Goal: Task Accomplishment & Management: Manage account settings

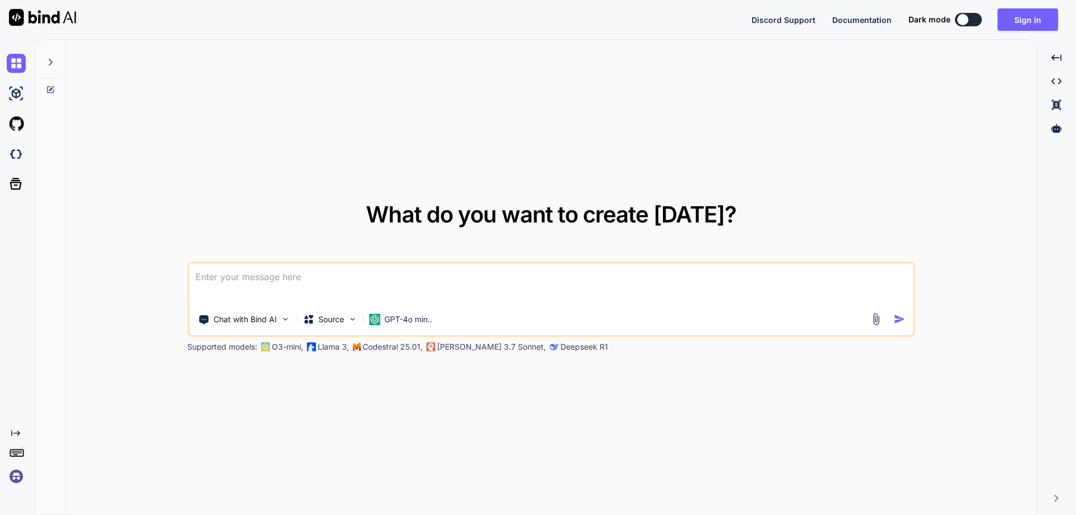
click at [19, 470] on img at bounding box center [16, 476] width 19 height 19
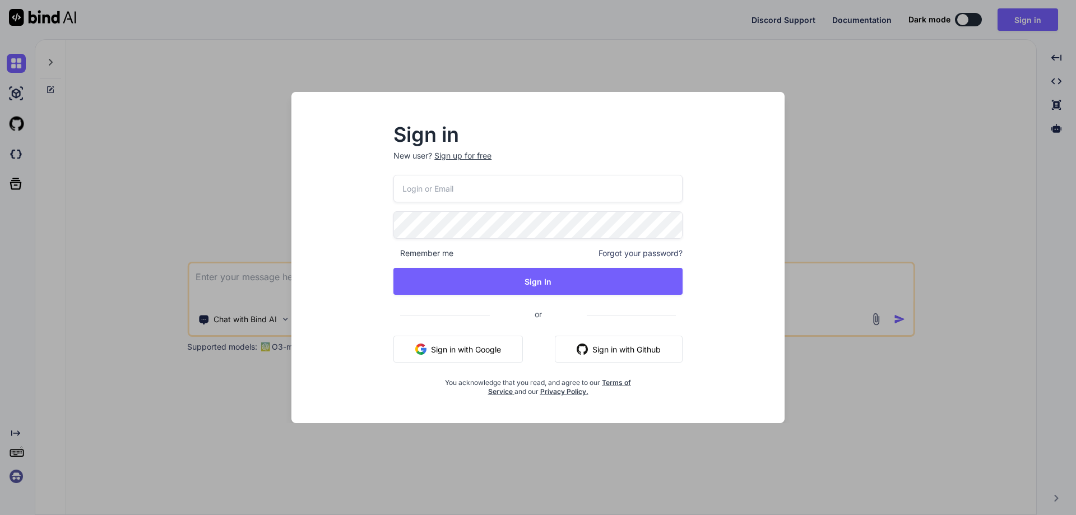
click at [447, 184] on input "email" at bounding box center [538, 188] width 289 height 27
paste input "[EMAIL_ADDRESS][DOMAIN_NAME]"
type input "[EMAIL_ADDRESS][DOMAIN_NAME]"
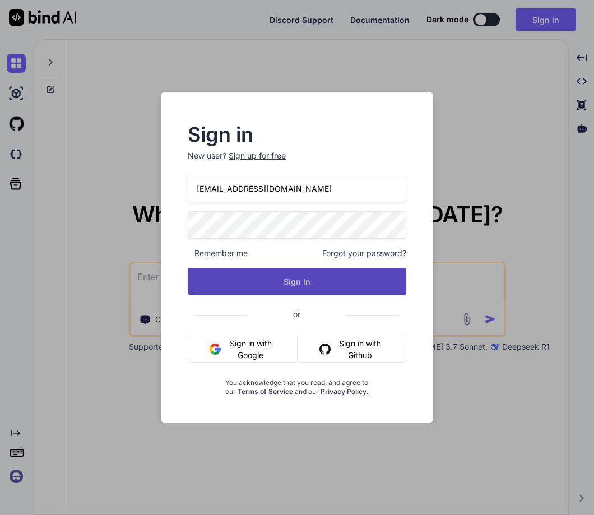
click at [246, 298] on div "[EMAIL_ADDRESS][DOMAIN_NAME] Remember me Forgot your password? Sign In or Sign …" at bounding box center [297, 285] width 219 height 221
click at [330, 278] on button "Sign In" at bounding box center [297, 281] width 219 height 27
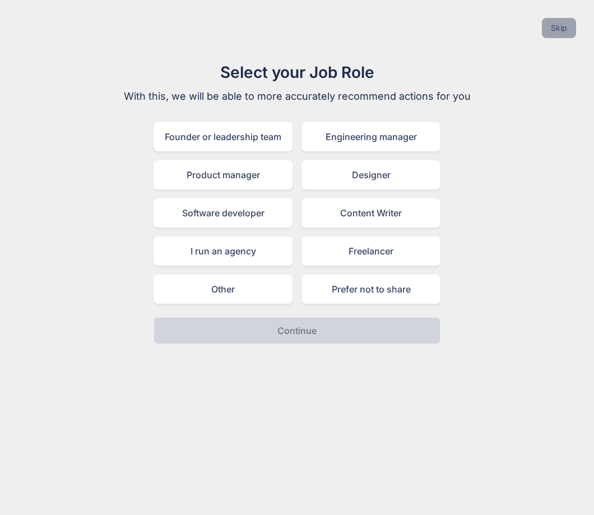
click at [552, 24] on button "Skip" at bounding box center [559, 28] width 34 height 20
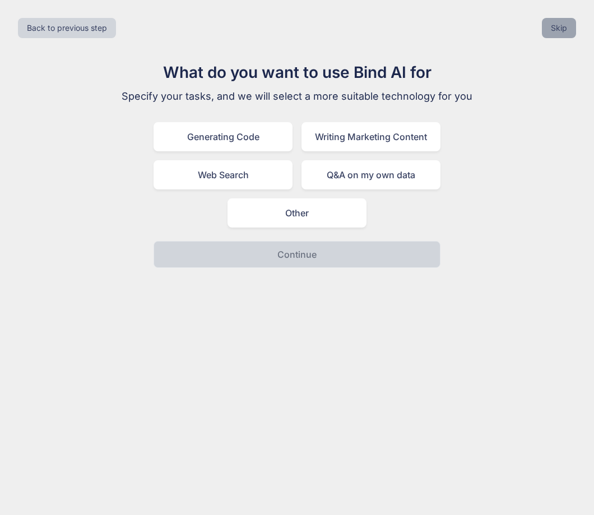
click at [552, 24] on button "Skip" at bounding box center [559, 28] width 34 height 20
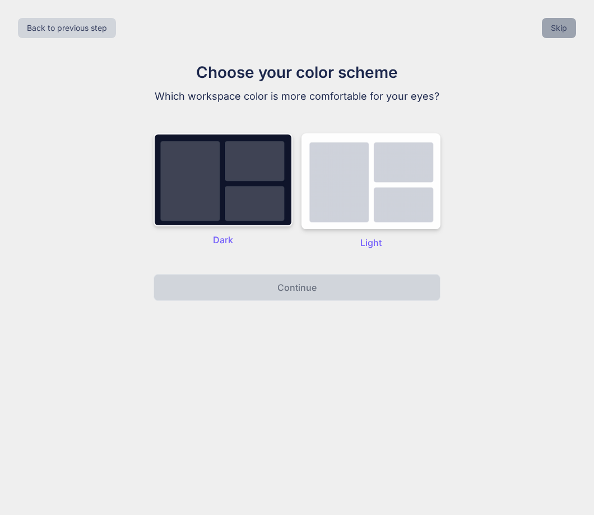
click at [552, 24] on button "Skip" at bounding box center [559, 28] width 34 height 20
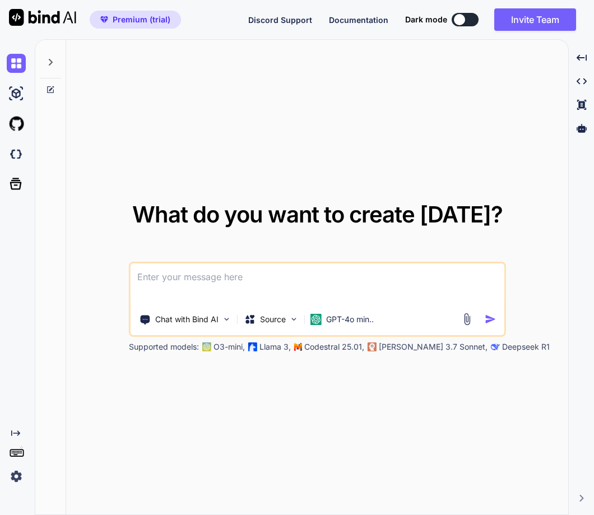
click at [13, 475] on img at bounding box center [16, 476] width 19 height 19
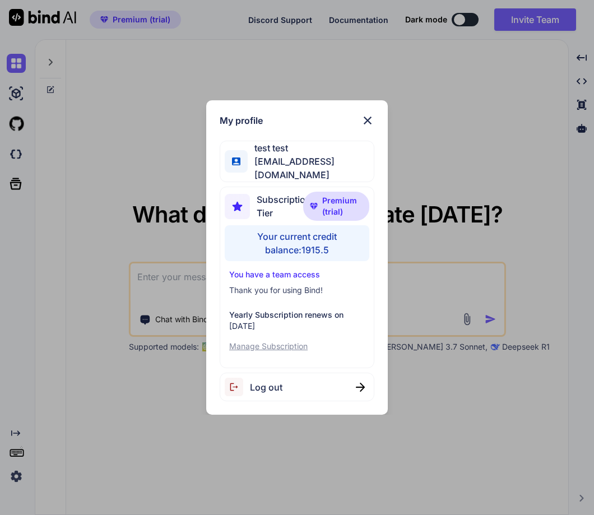
click at [274, 389] on span "Log out" at bounding box center [266, 387] width 33 height 13
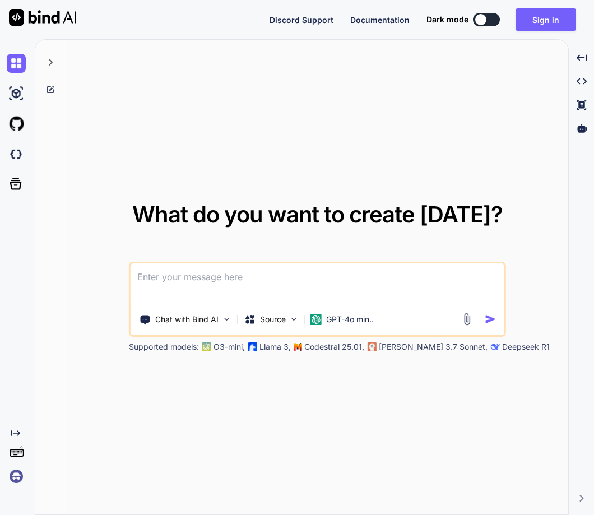
type textarea "x"
